Goal: Obtain resource: Obtain resource

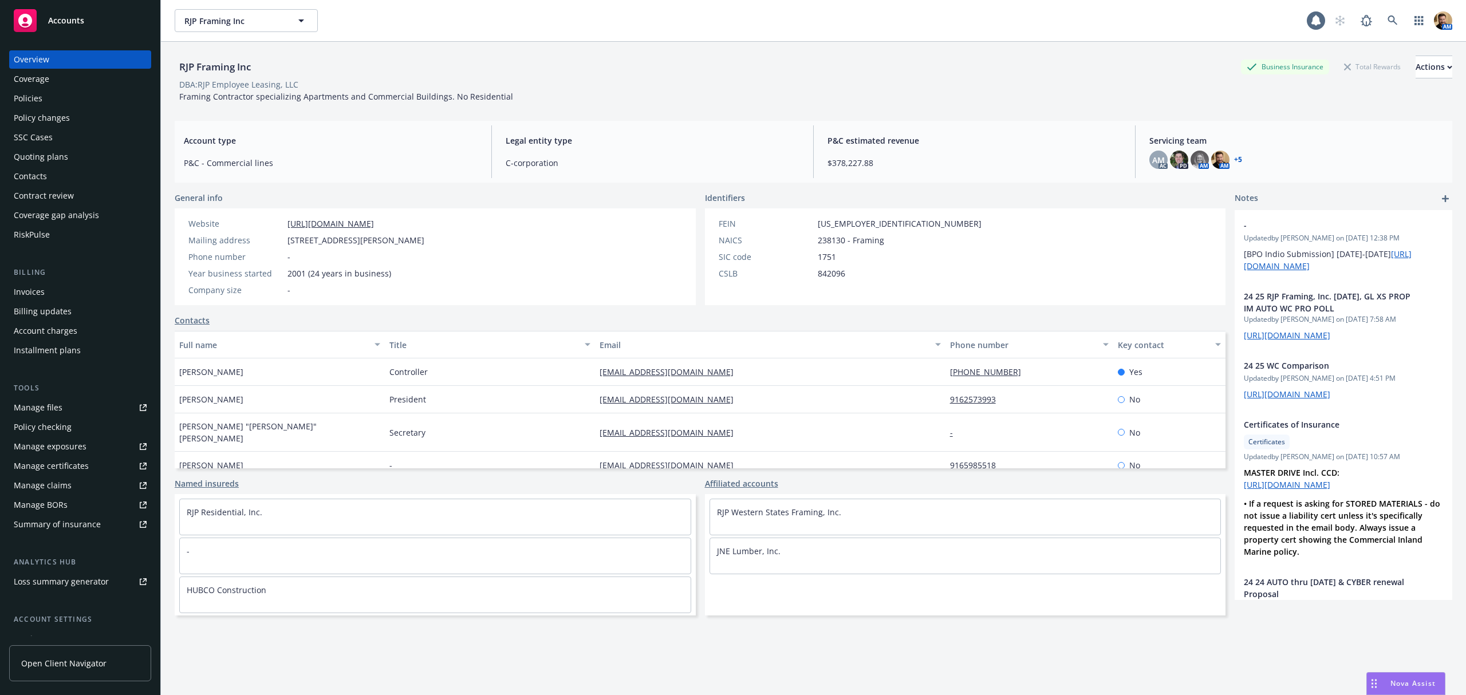
click at [37, 97] on div "Policies" at bounding box center [28, 98] width 29 height 18
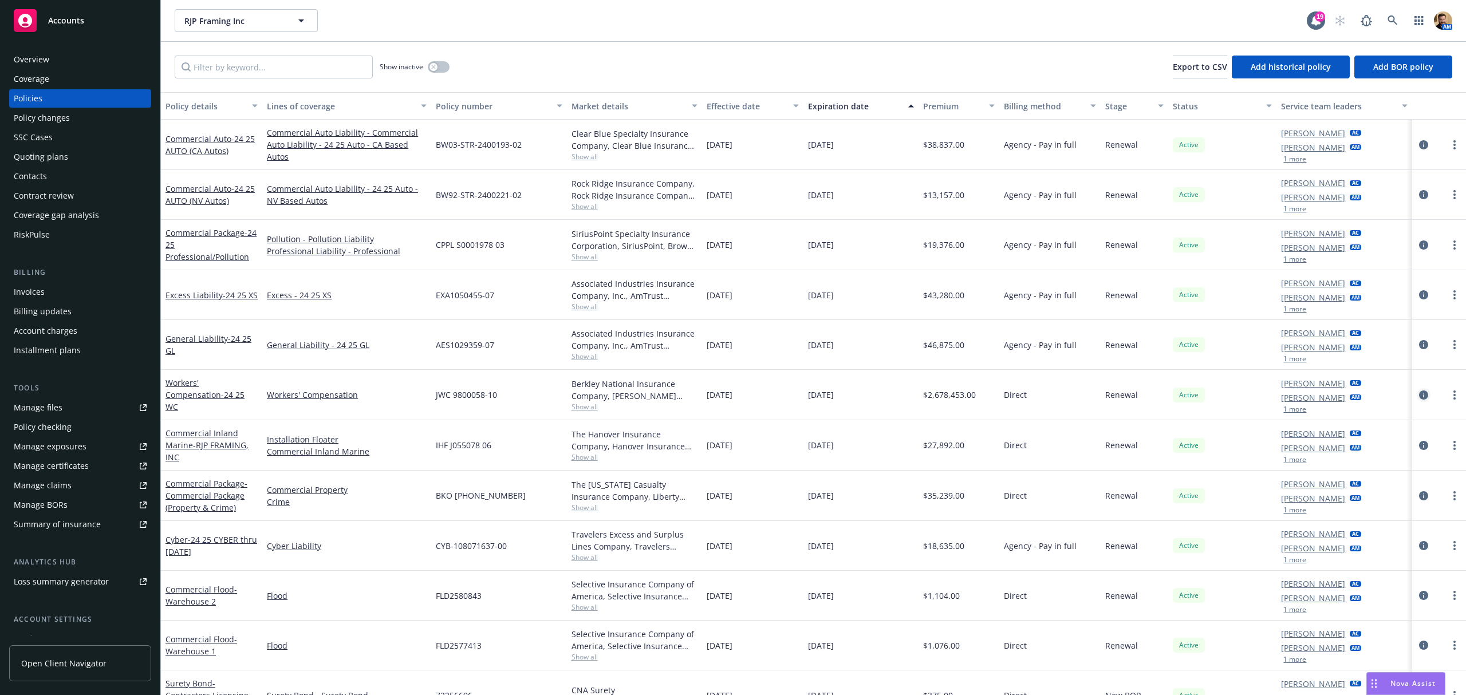
click at [1419, 395] on icon "circleInformation" at bounding box center [1423, 395] width 9 height 9
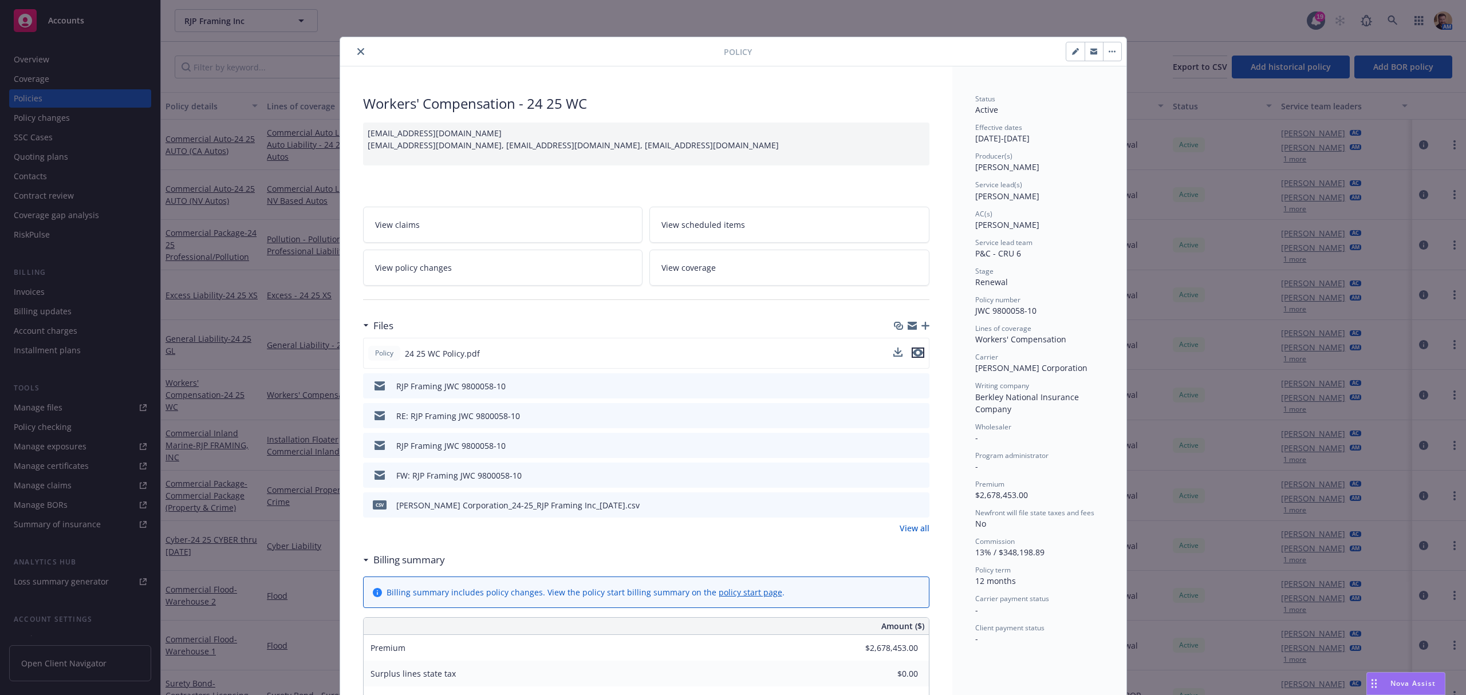
click at [914, 354] on icon "preview file" at bounding box center [918, 353] width 10 height 8
